Goal: Task Accomplishment & Management: Use online tool/utility

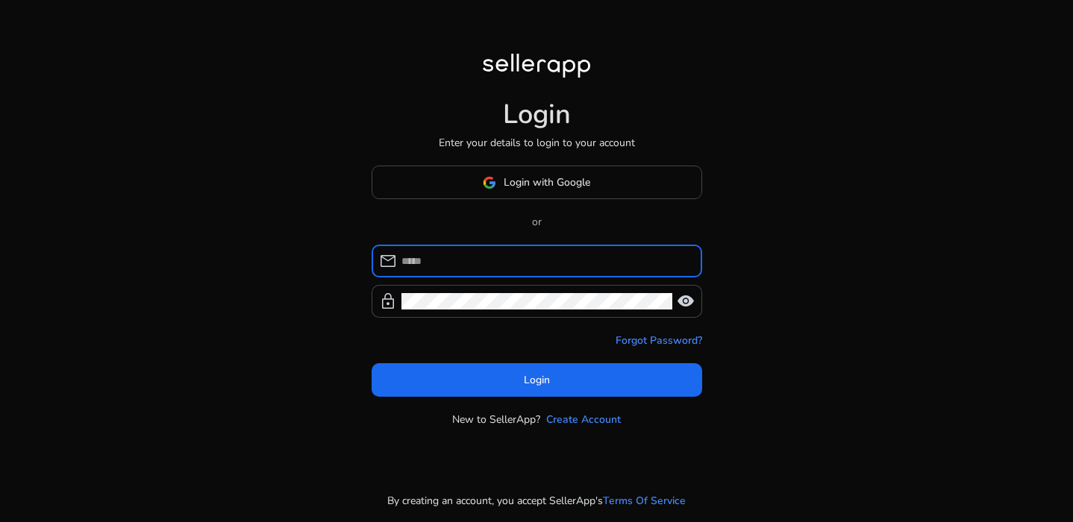
click at [465, 261] on input at bounding box center [545, 261] width 289 height 16
type input "**********"
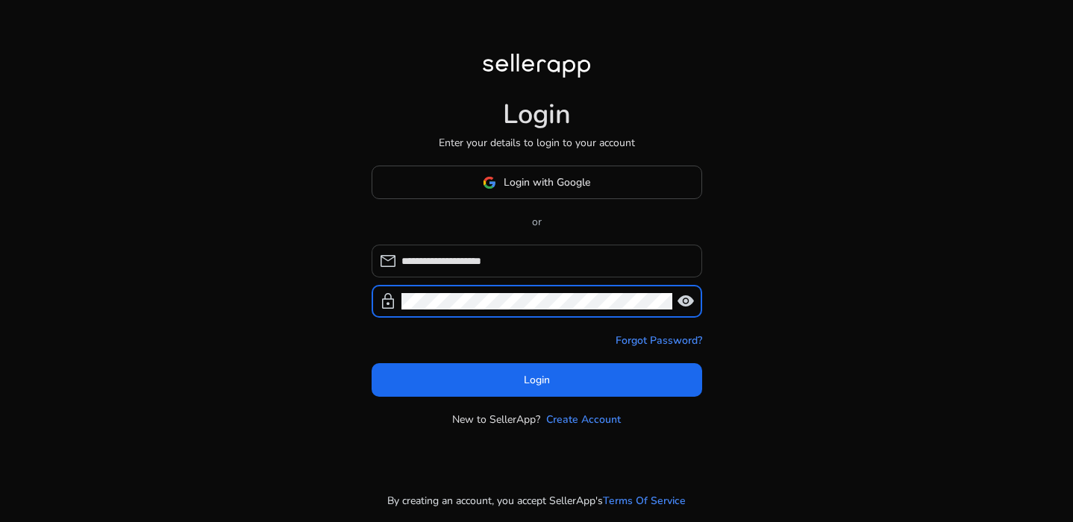
click button "Login" at bounding box center [536, 380] width 330 height 34
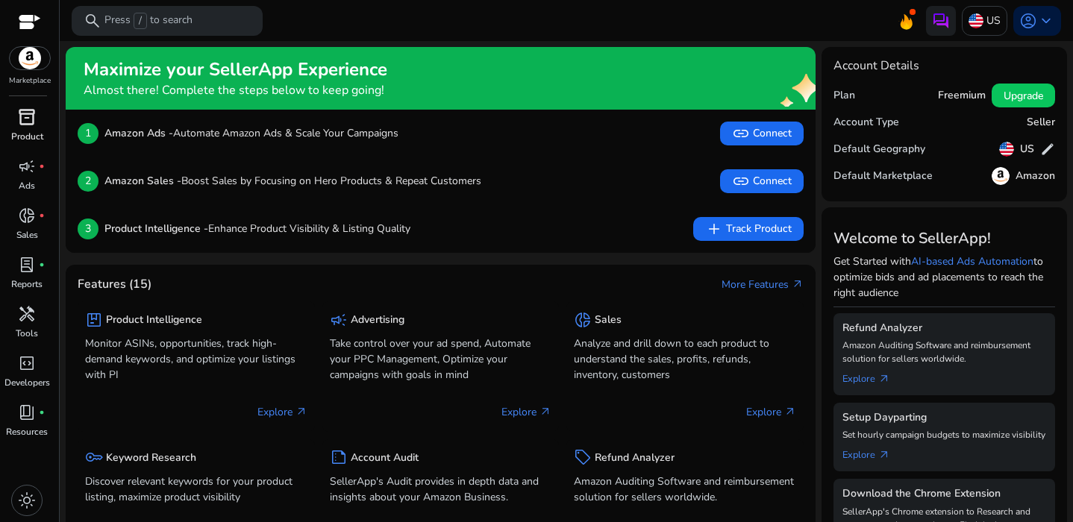
click at [26, 131] on p "Product" at bounding box center [27, 136] width 32 height 13
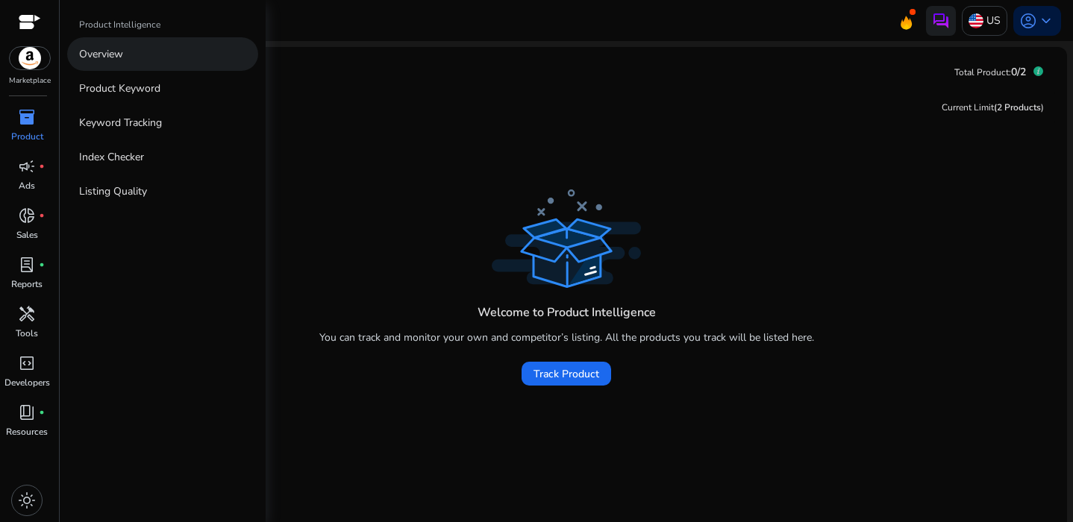
click at [121, 67] on link "Overview" at bounding box center [162, 54] width 191 height 34
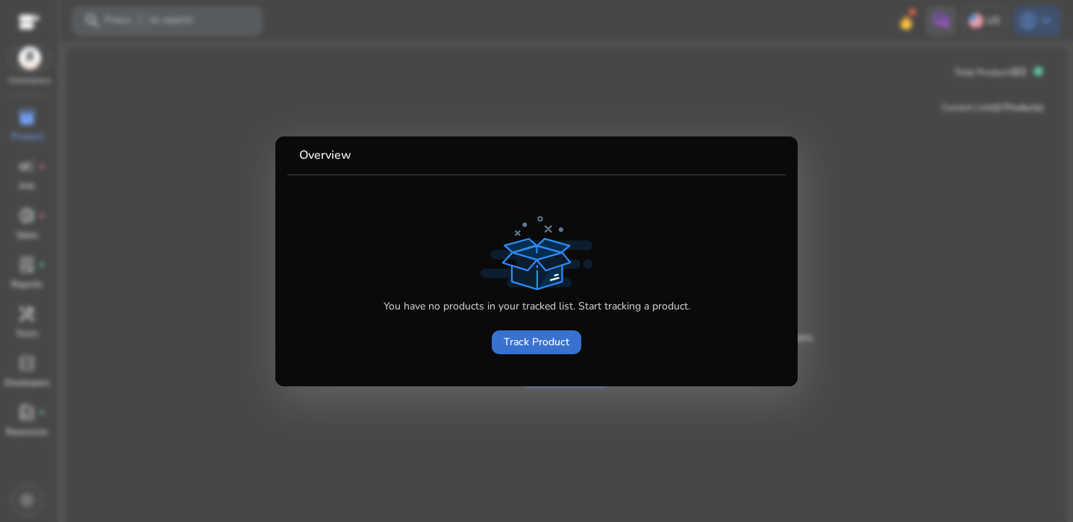
click at [544, 341] on span "Track Product" at bounding box center [536, 342] width 66 height 16
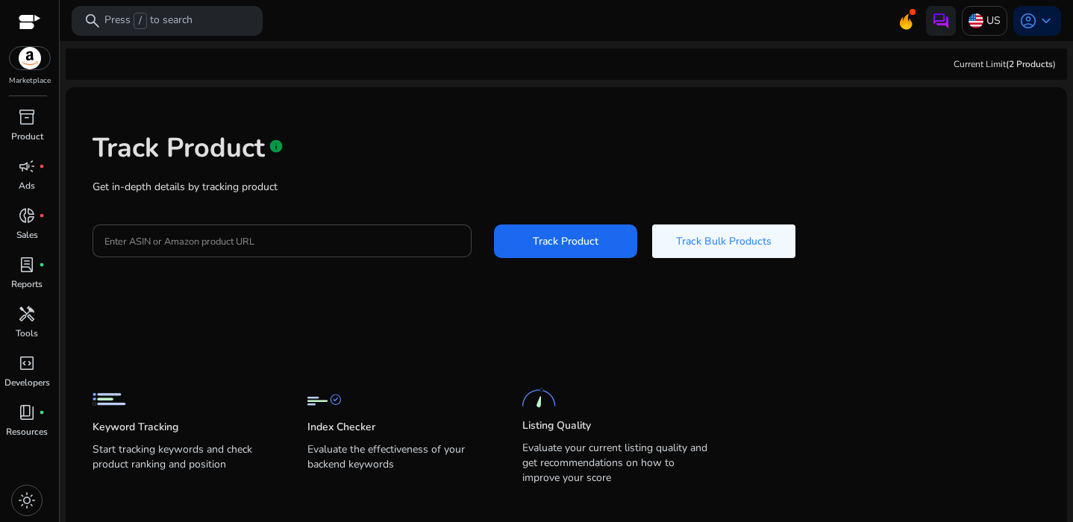
click at [24, 54] on img at bounding box center [30, 58] width 40 height 22
click at [25, 108] on span "inventory_2" at bounding box center [27, 117] width 18 height 18
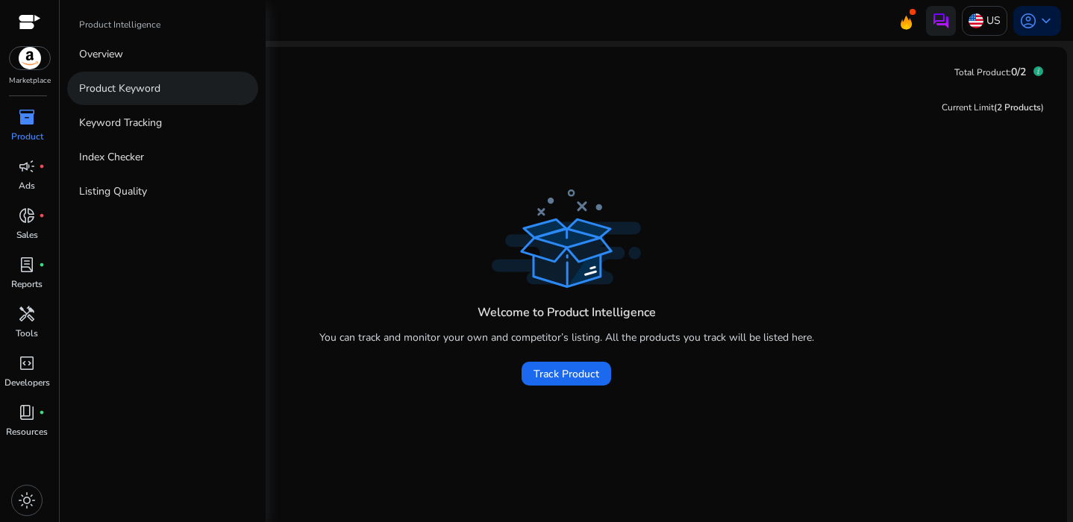
click at [139, 86] on p "Product Keyword" at bounding box center [119, 89] width 81 height 16
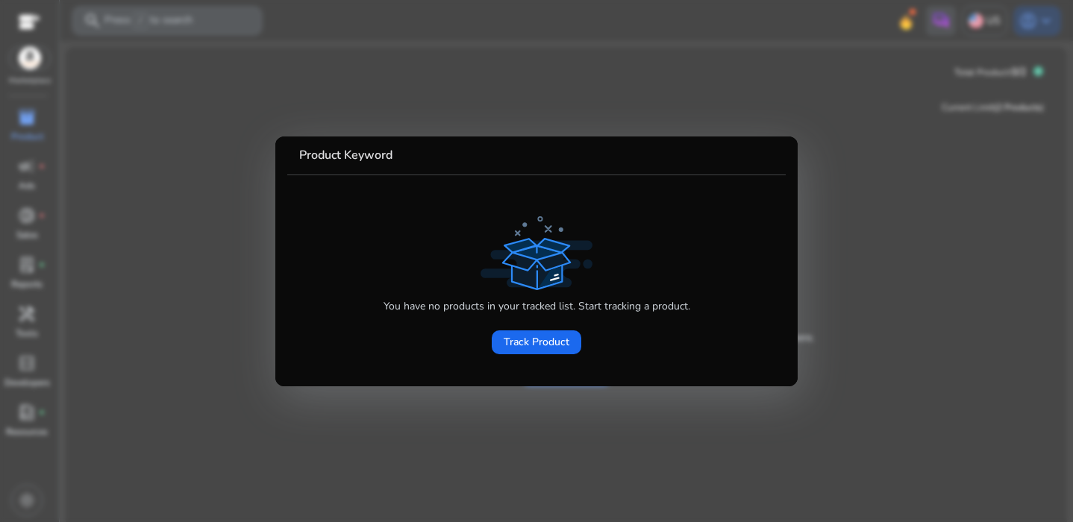
click at [184, 113] on div at bounding box center [536, 261] width 1073 height 522
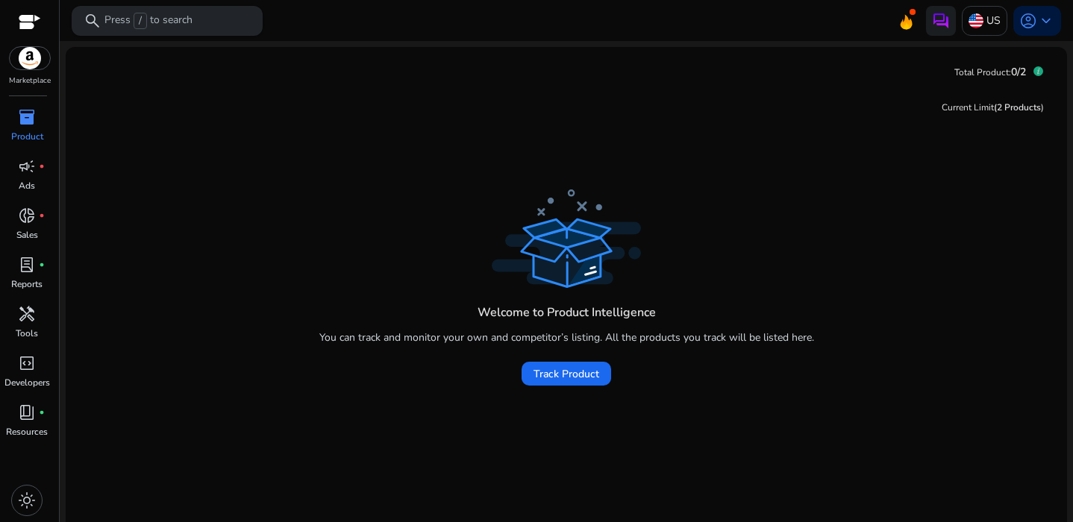
click at [178, 20] on p "Press / to search" at bounding box center [148, 21] width 88 height 16
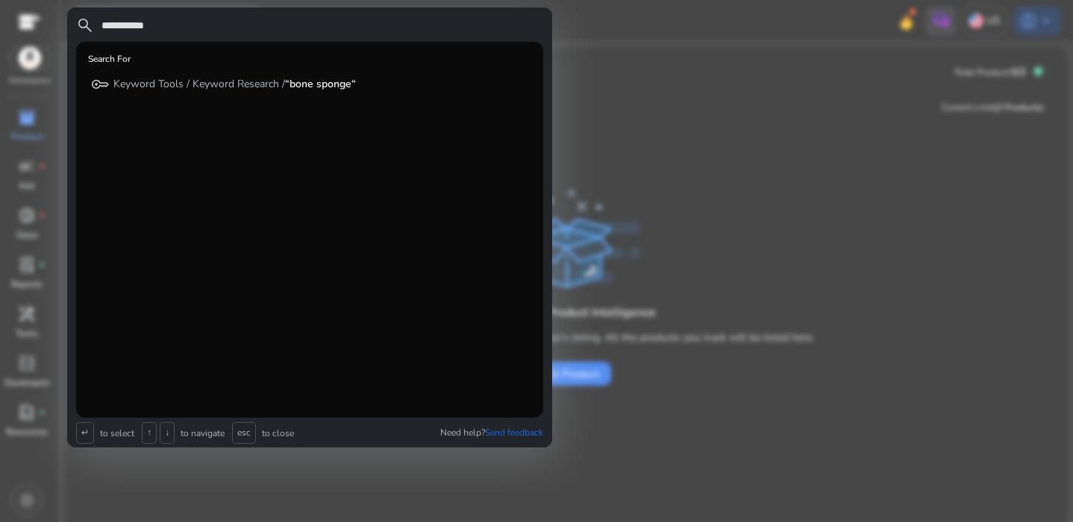
type input "**********"
click at [642, 114] on div at bounding box center [536, 261] width 1073 height 522
